Goal: Navigation & Orientation: Find specific page/section

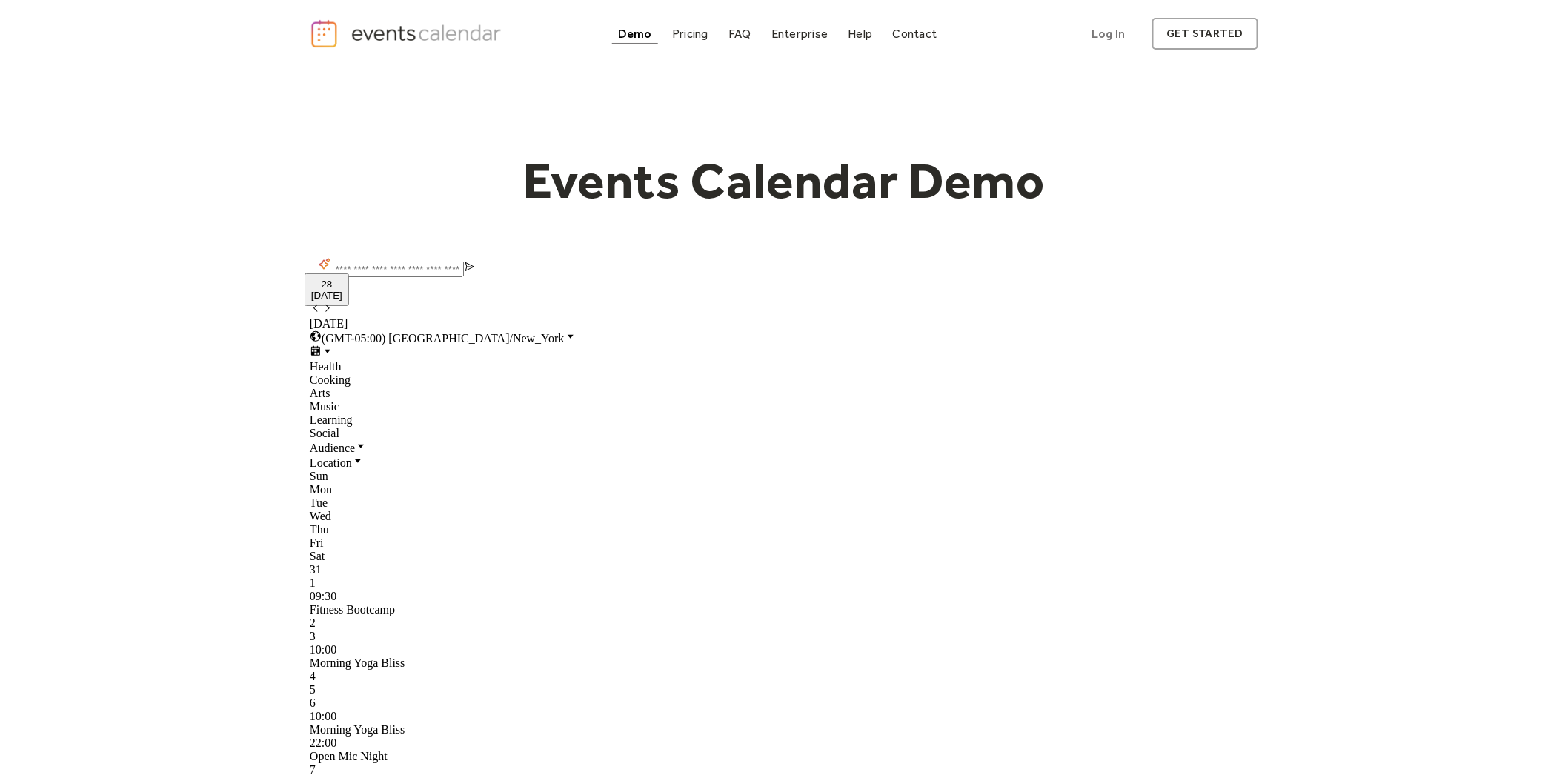
click at [754, 398] on div "Health Cooking Arts Music Learning Social" at bounding box center [784, 400] width 948 height 80
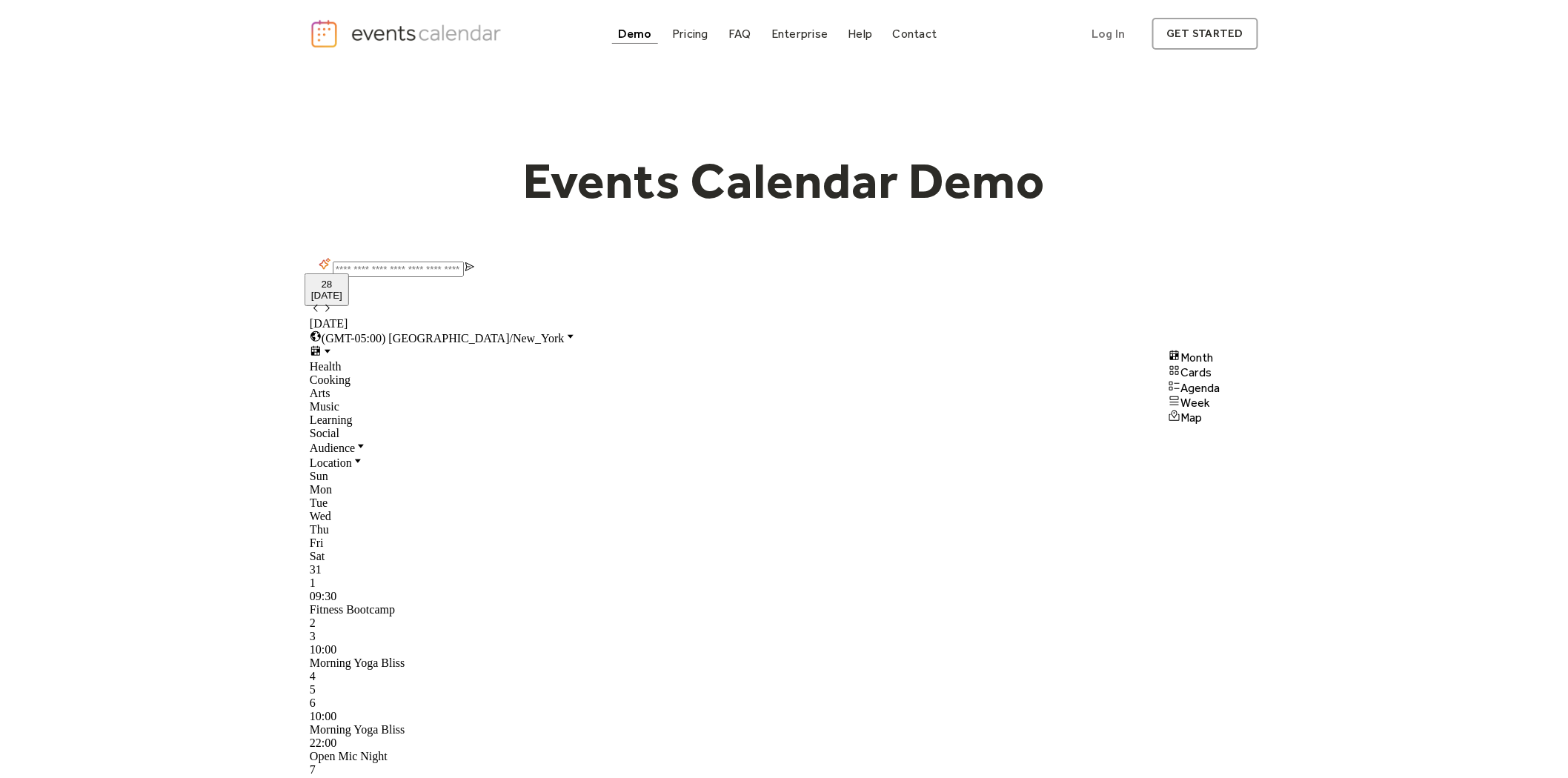
click at [321, 347] on icon at bounding box center [316, 351] width 9 height 10
click at [1212, 380] on span "Cards" at bounding box center [1196, 372] width 31 height 14
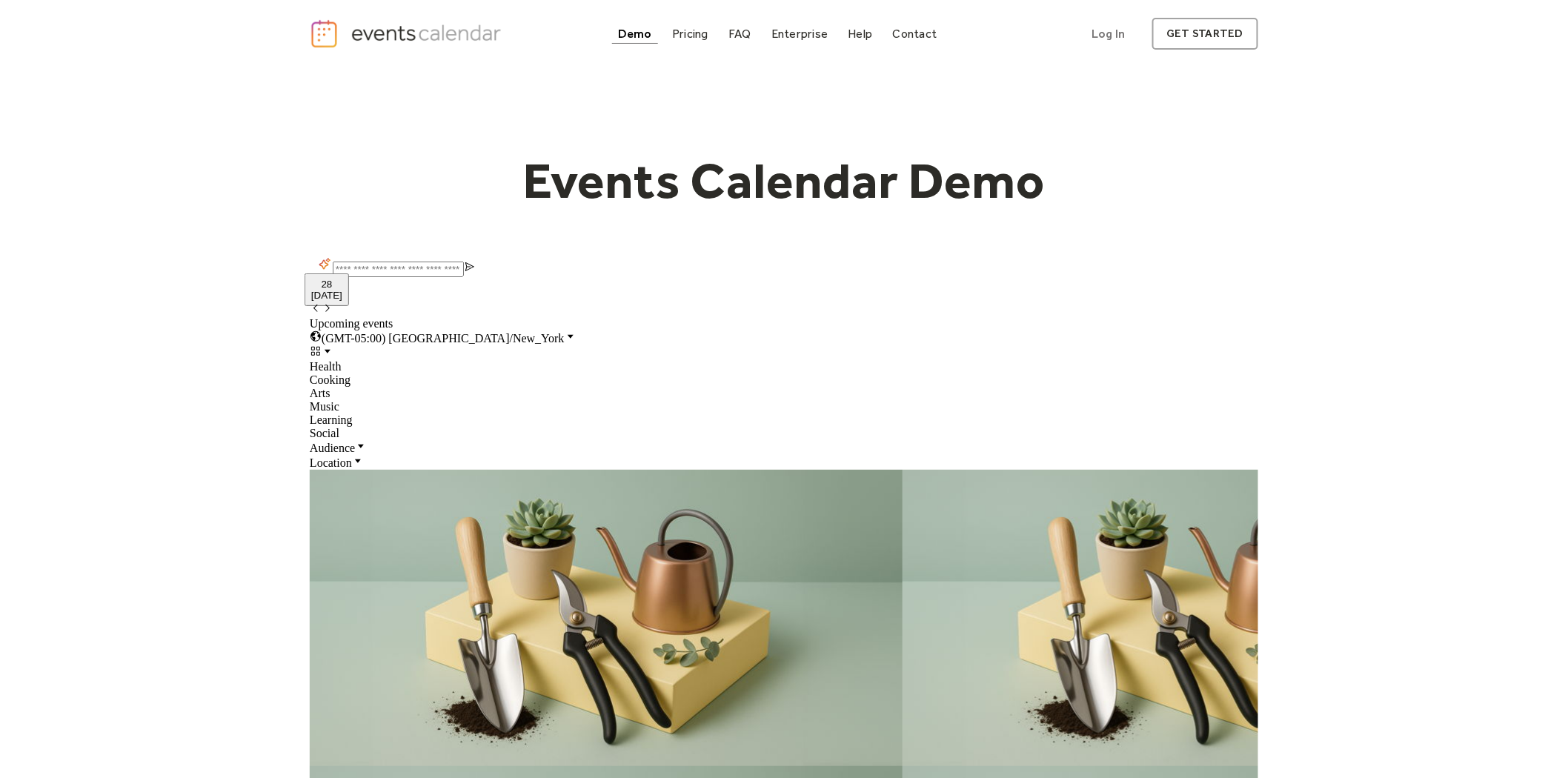
click at [647, 440] on div "Audience Location" at bounding box center [784, 455] width 948 height 29
